Goal: Information Seeking & Learning: Learn about a topic

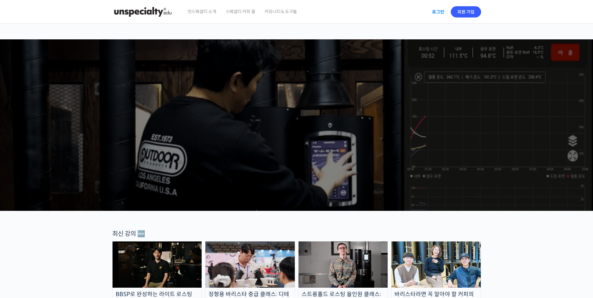
click at [435, 11] on link "로그인" at bounding box center [438, 12] width 20 height 14
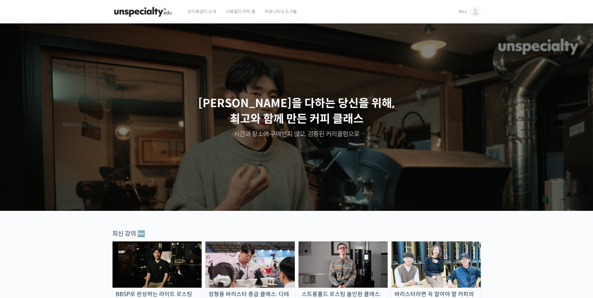
click at [473, 12] on img at bounding box center [475, 11] width 11 height 11
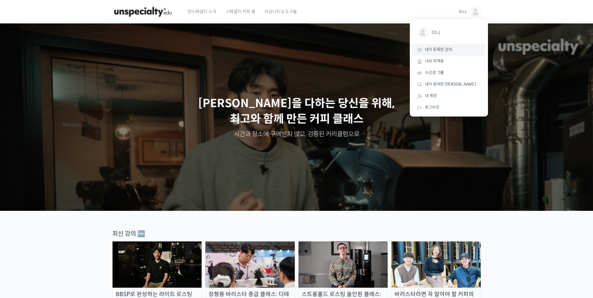
click at [442, 52] on span "내가 등록한 강의" at bounding box center [438, 49] width 27 height 5
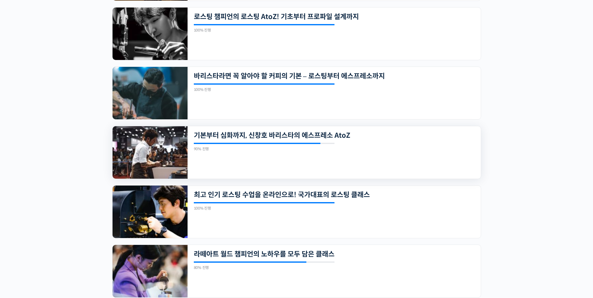
scroll to position [264, 0]
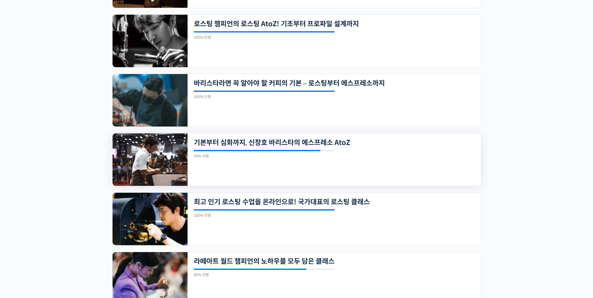
click at [318, 163] on div "20개의 수업 기본부터 심화까지, 신창호 바리스타의 에스프레소 AtoZ 90% 진행 최근 활동: 2024년 01월 18일 11:15 오후 신창…" at bounding box center [333, 159] width 293 height 52
click at [159, 159] on img at bounding box center [149, 159] width 75 height 52
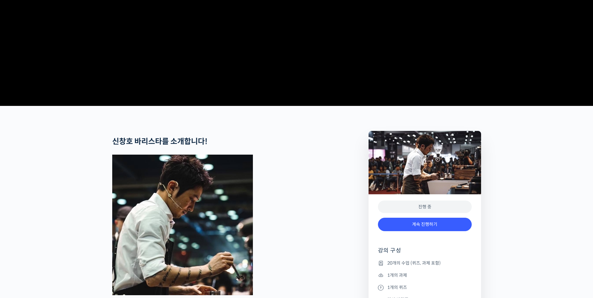
scroll to position [281, 0]
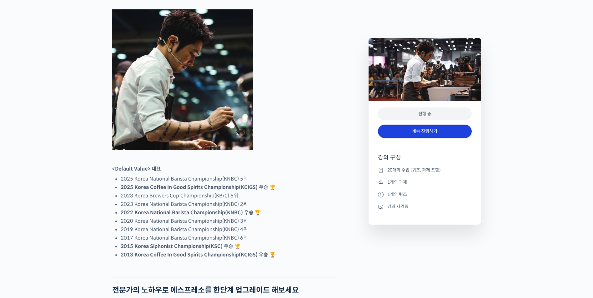
click at [406, 130] on link "계속 진행하기" at bounding box center [425, 131] width 94 height 13
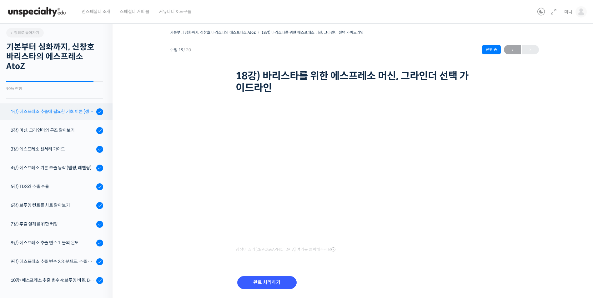
click at [67, 110] on div "1강) 에스프레소 추출에 필요한 기초 이론 (생두, 가공, 로스팅)" at bounding box center [53, 111] width 84 height 7
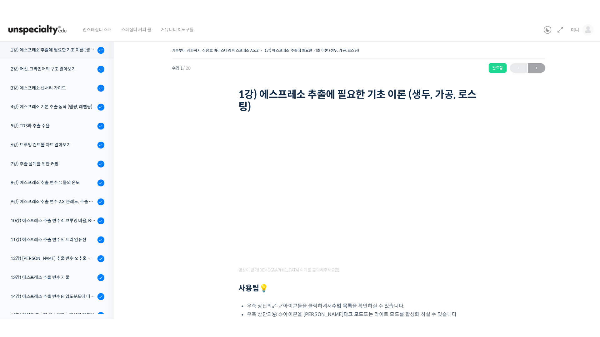
scroll to position [80, 0]
